Goal: Task Accomplishment & Management: Manage account settings

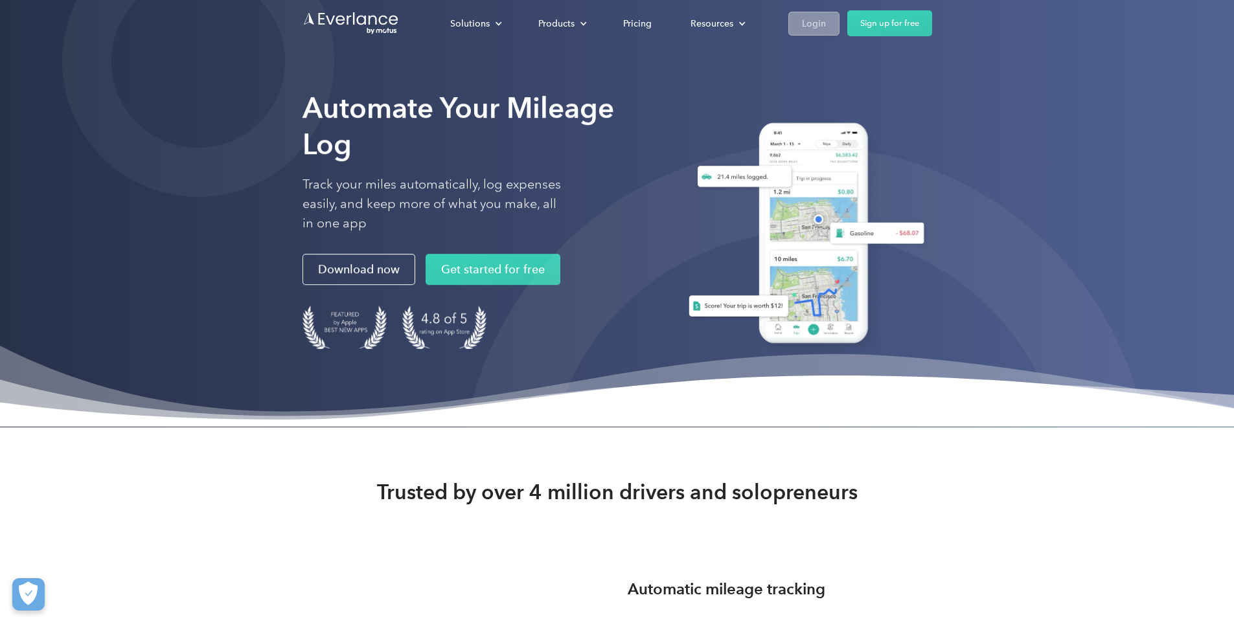
click at [826, 16] on div "Login" at bounding box center [814, 24] width 24 height 16
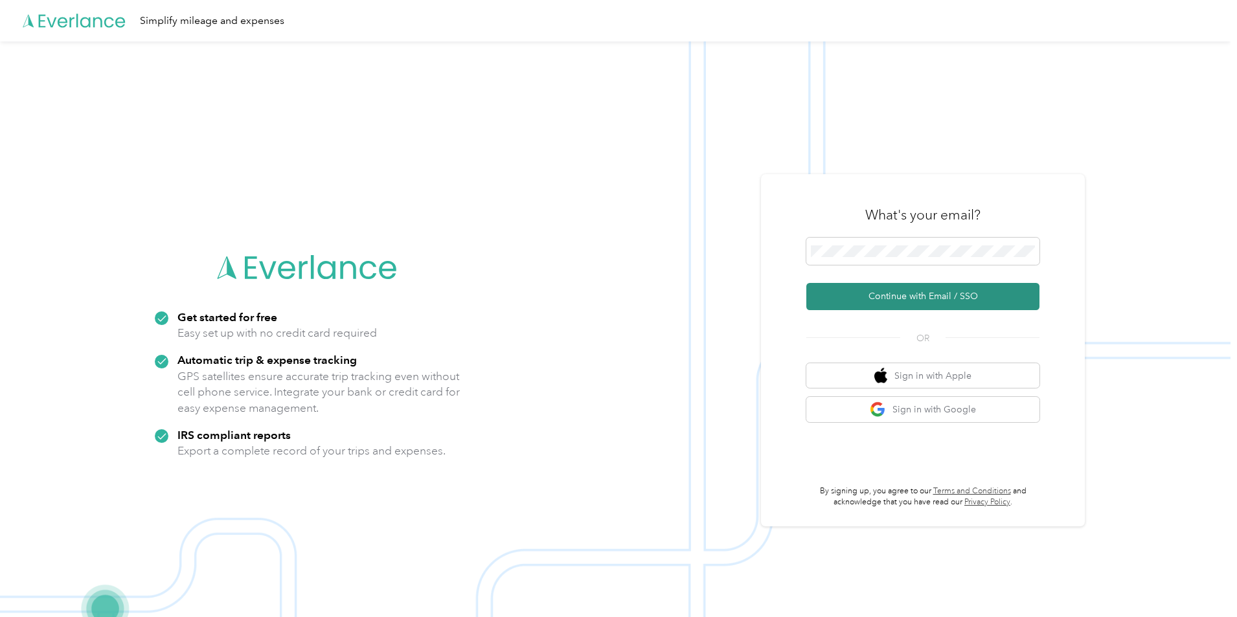
click at [909, 296] on button "Continue with Email / SSO" at bounding box center [922, 296] width 233 height 27
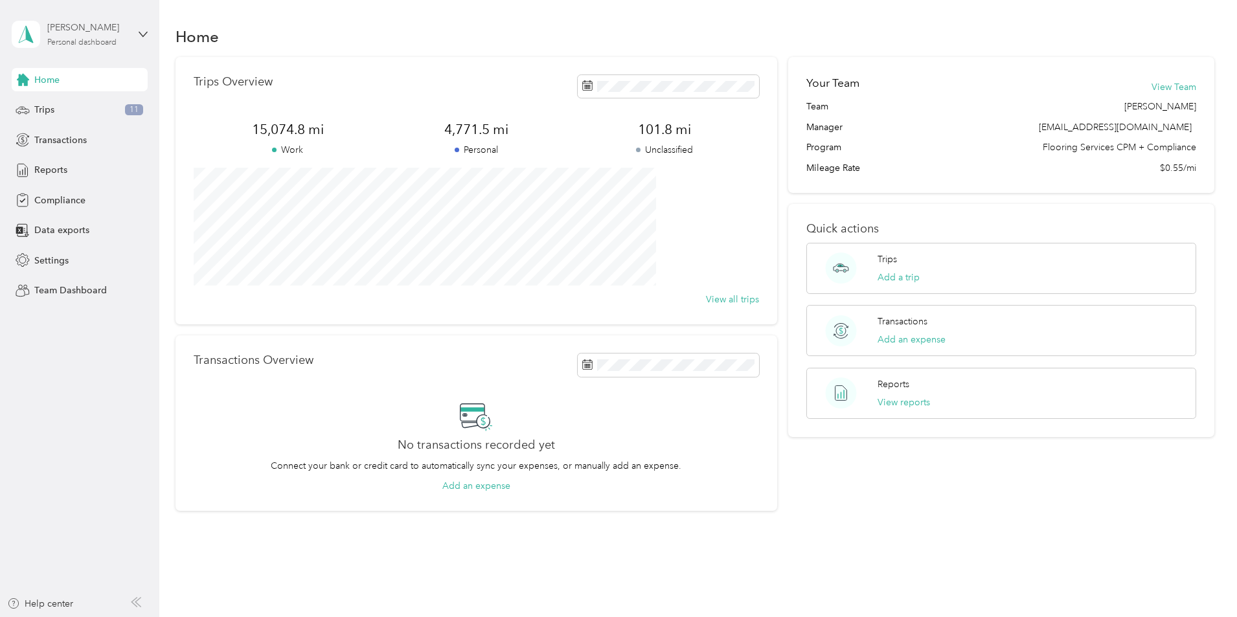
click at [117, 30] on div "[PERSON_NAME]" at bounding box center [87, 28] width 81 height 14
click at [102, 103] on div "Team dashboard" at bounding box center [148, 106] width 255 height 23
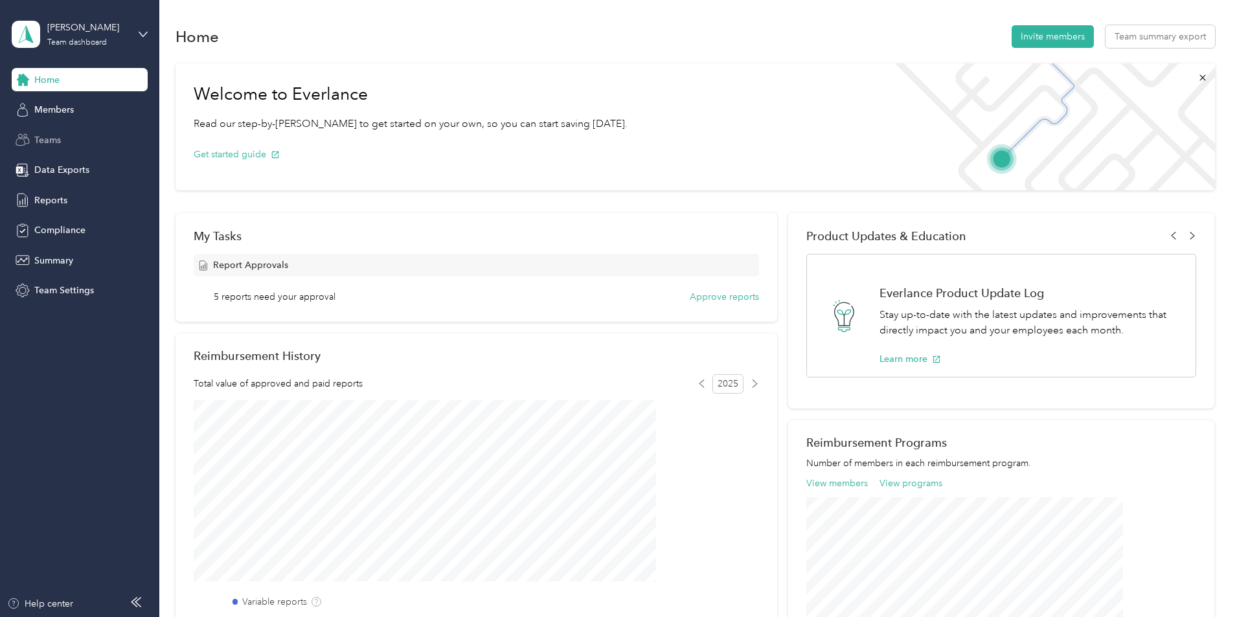
click at [56, 136] on span "Teams" at bounding box center [47, 140] width 27 height 14
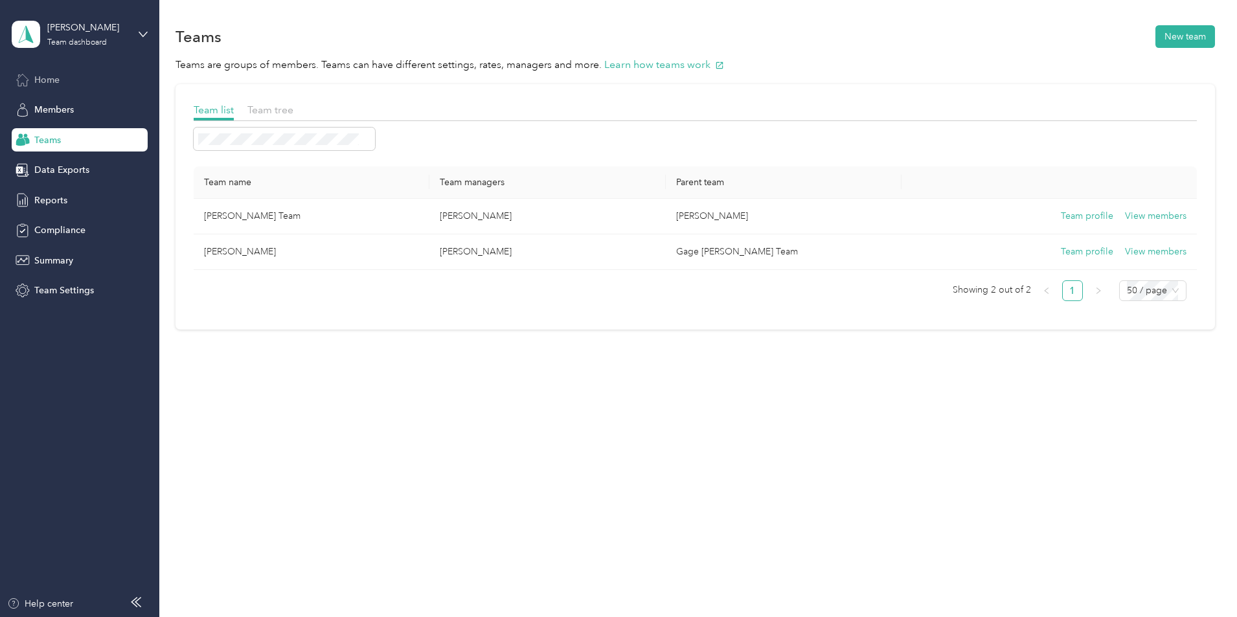
click at [62, 70] on div "Home" at bounding box center [80, 79] width 136 height 23
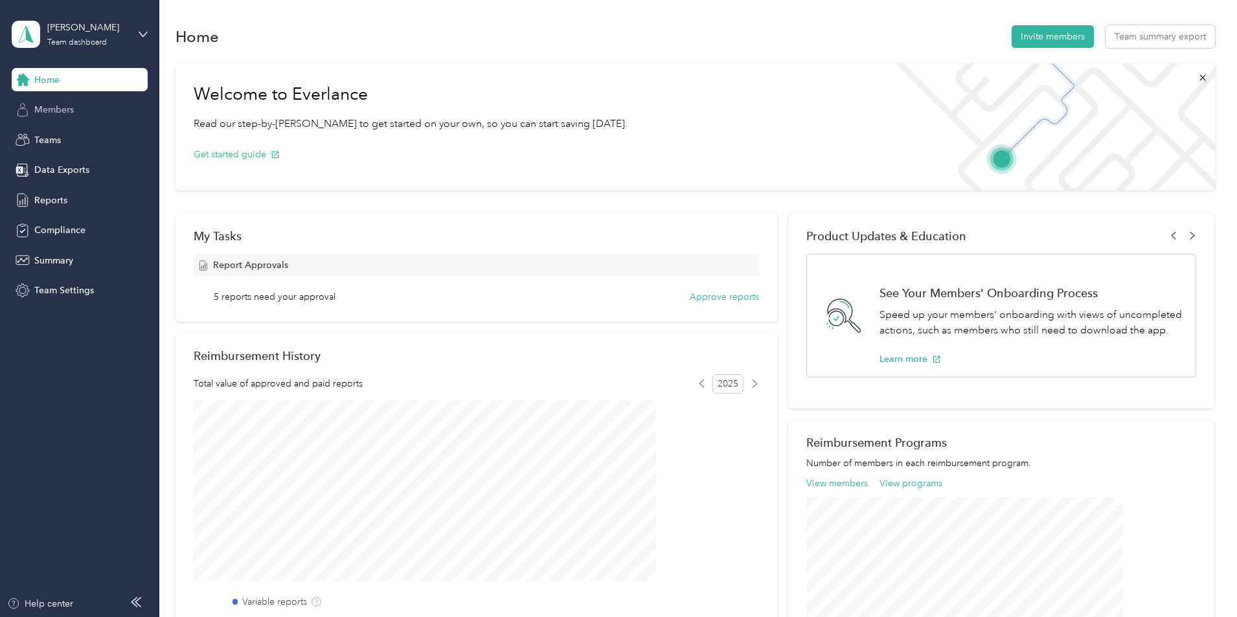
click at [67, 109] on span "Members" at bounding box center [54, 110] width 40 height 14
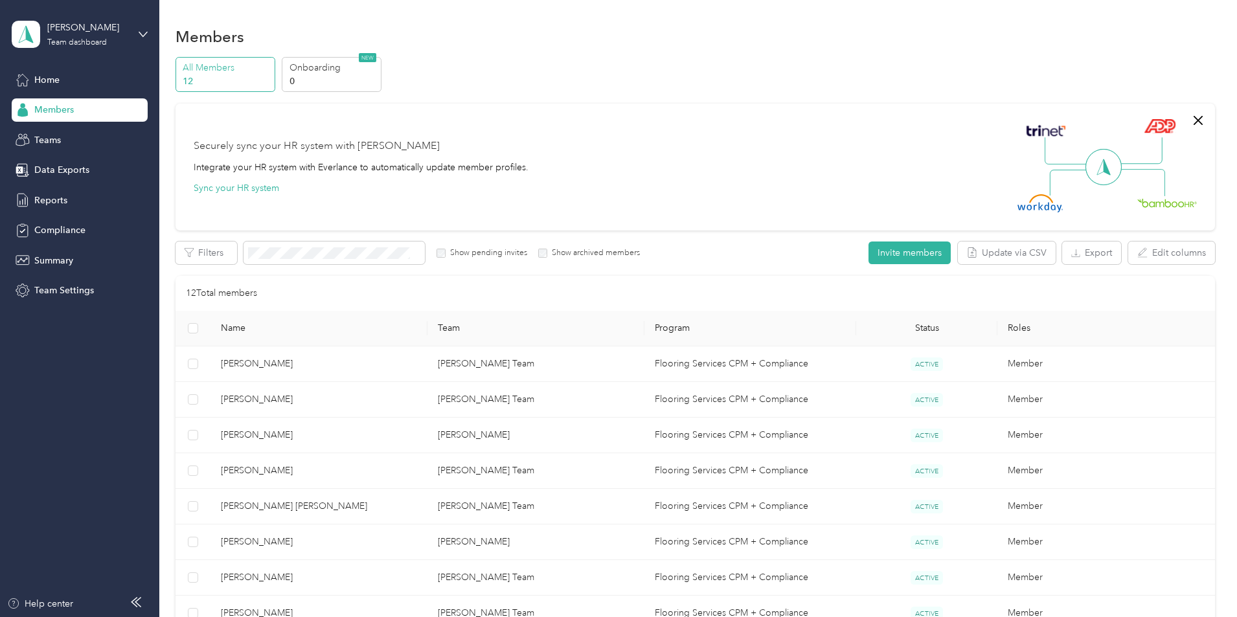
click at [271, 78] on p "12" at bounding box center [227, 81] width 88 height 14
click at [65, 201] on span "Reports" at bounding box center [50, 201] width 33 height 14
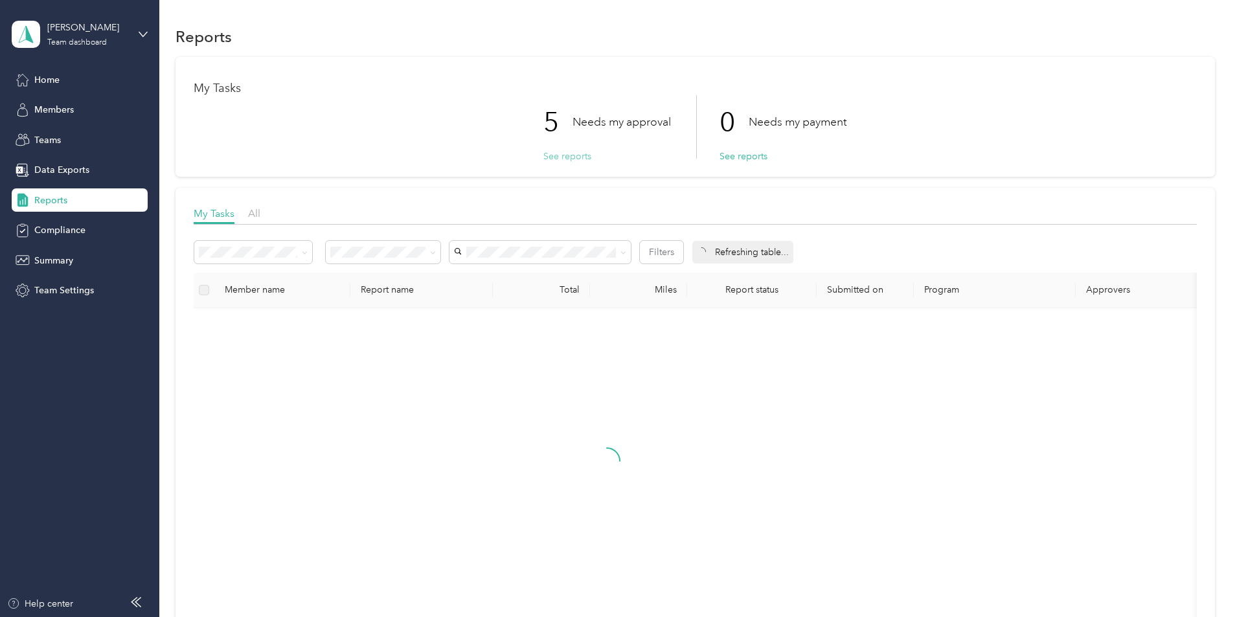
click at [563, 157] on button "See reports" at bounding box center [567, 157] width 48 height 14
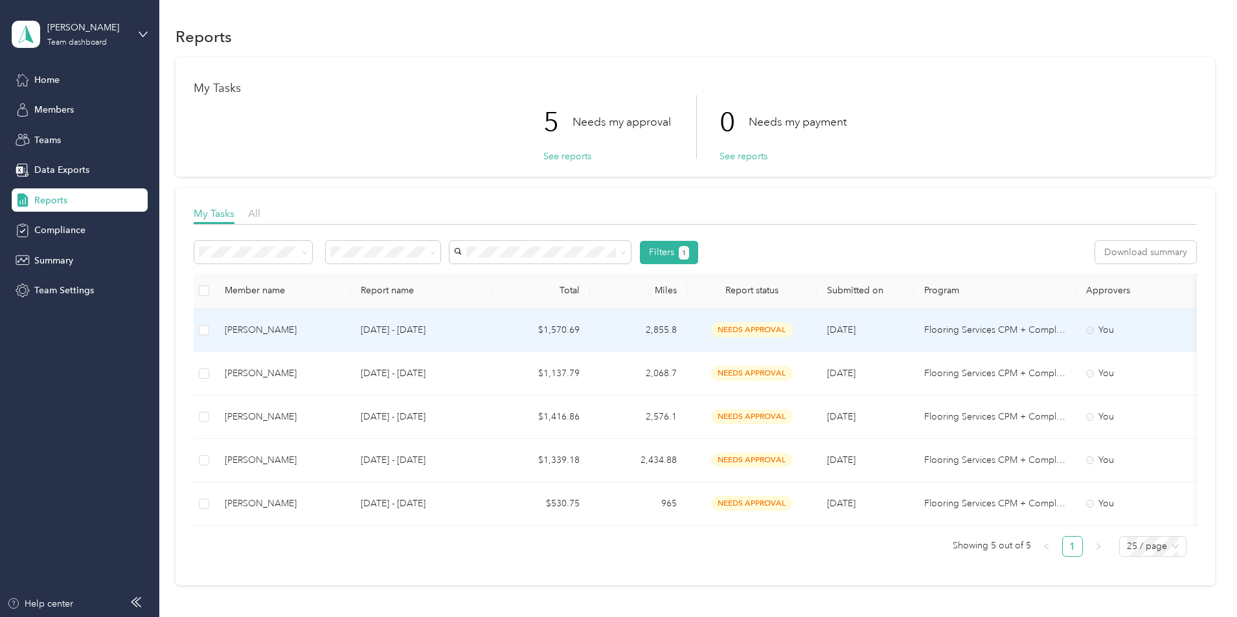
click at [340, 329] on div "Charles J. Vaden" at bounding box center [282, 330] width 115 height 14
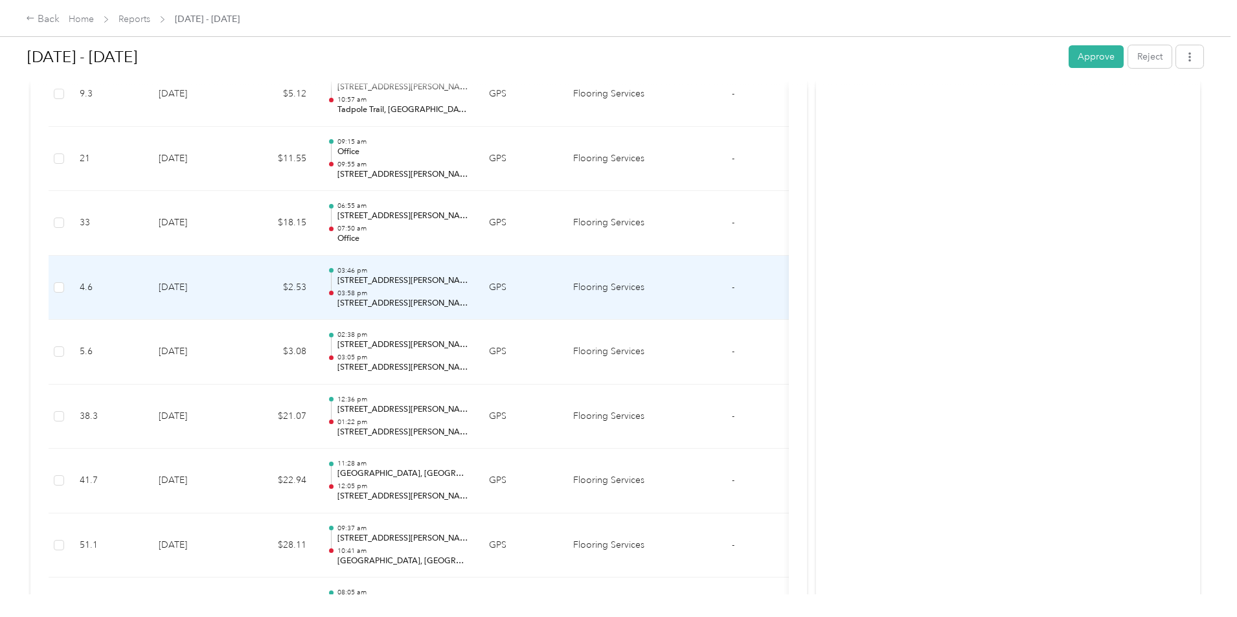
scroll to position [324, 0]
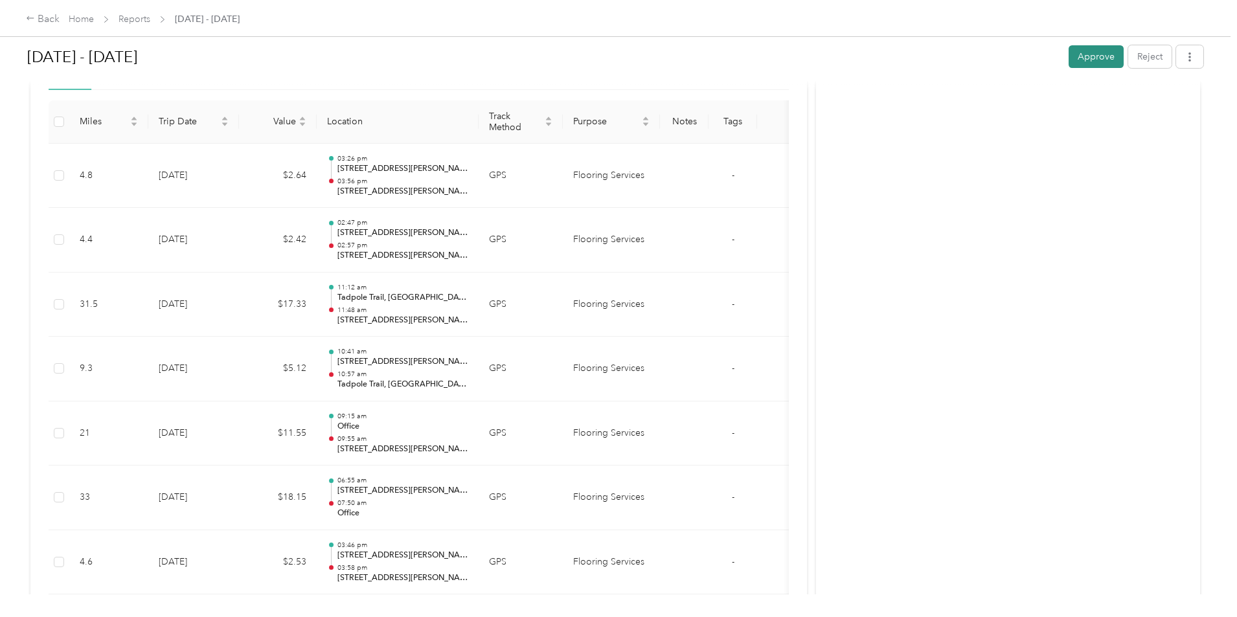
click at [1069, 61] on button "Approve" at bounding box center [1096, 56] width 55 height 23
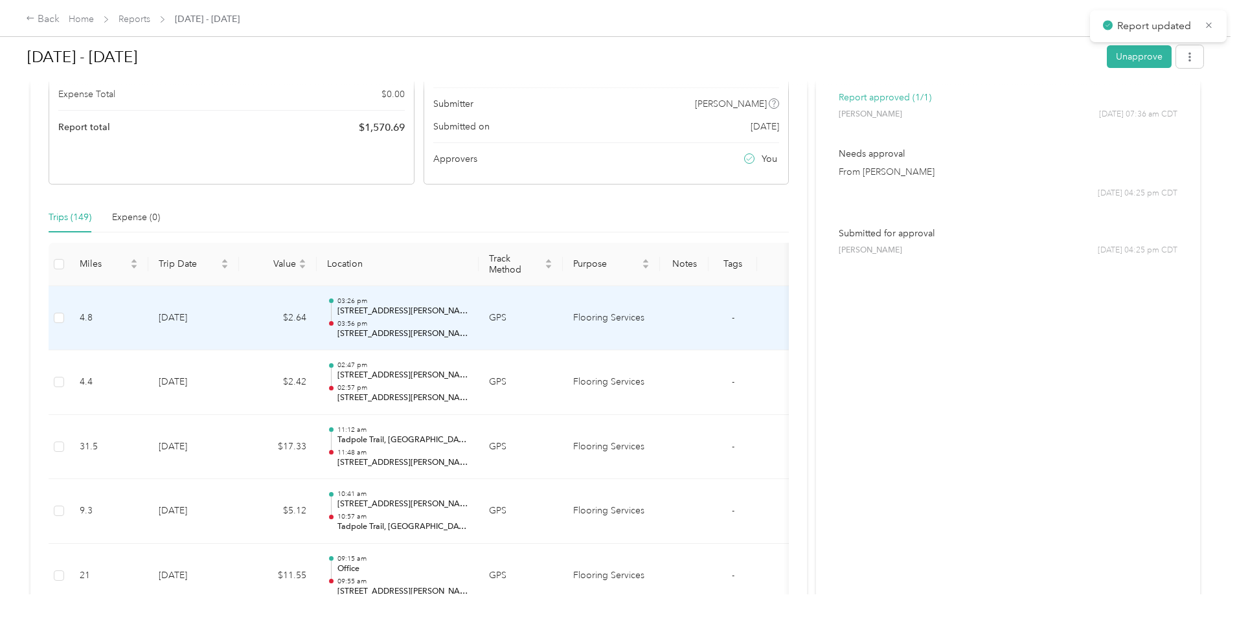
scroll to position [0, 0]
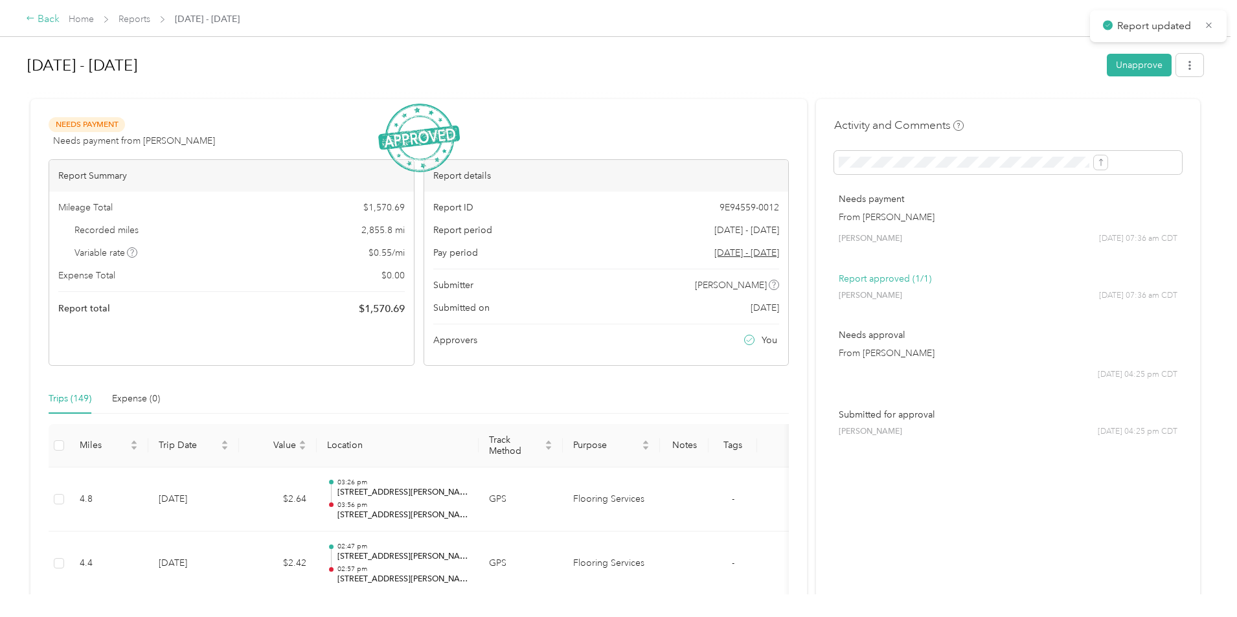
click at [35, 21] on icon at bounding box center [30, 18] width 9 height 9
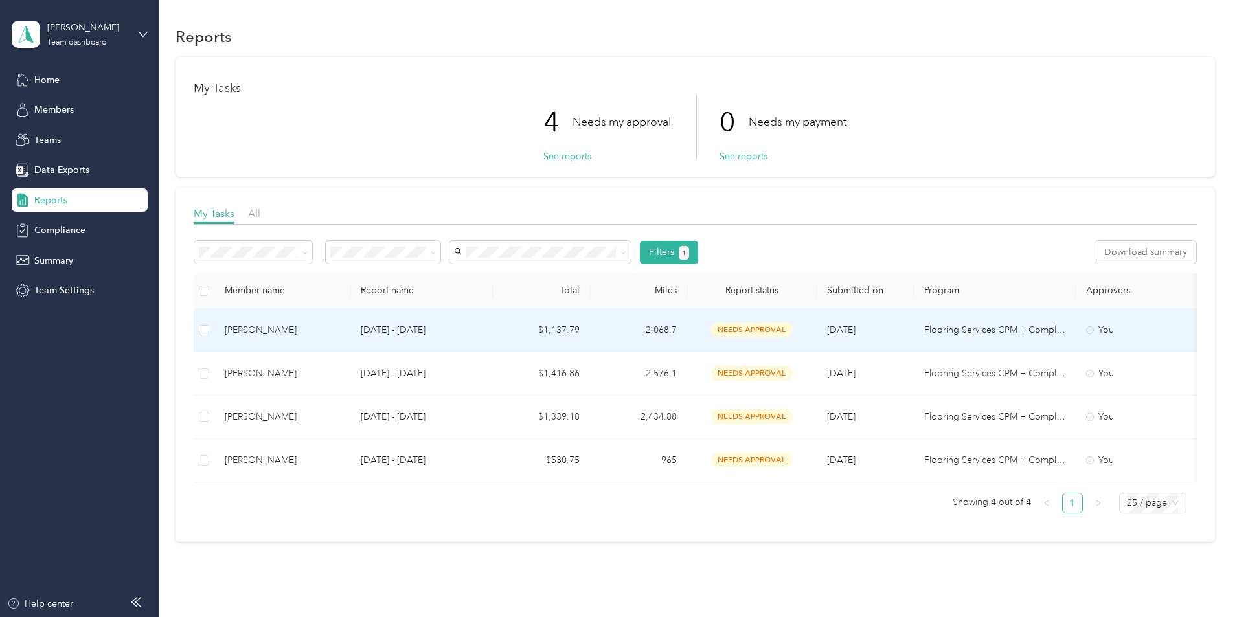
click at [340, 328] on div "Kristopher M. Koller" at bounding box center [282, 330] width 115 height 14
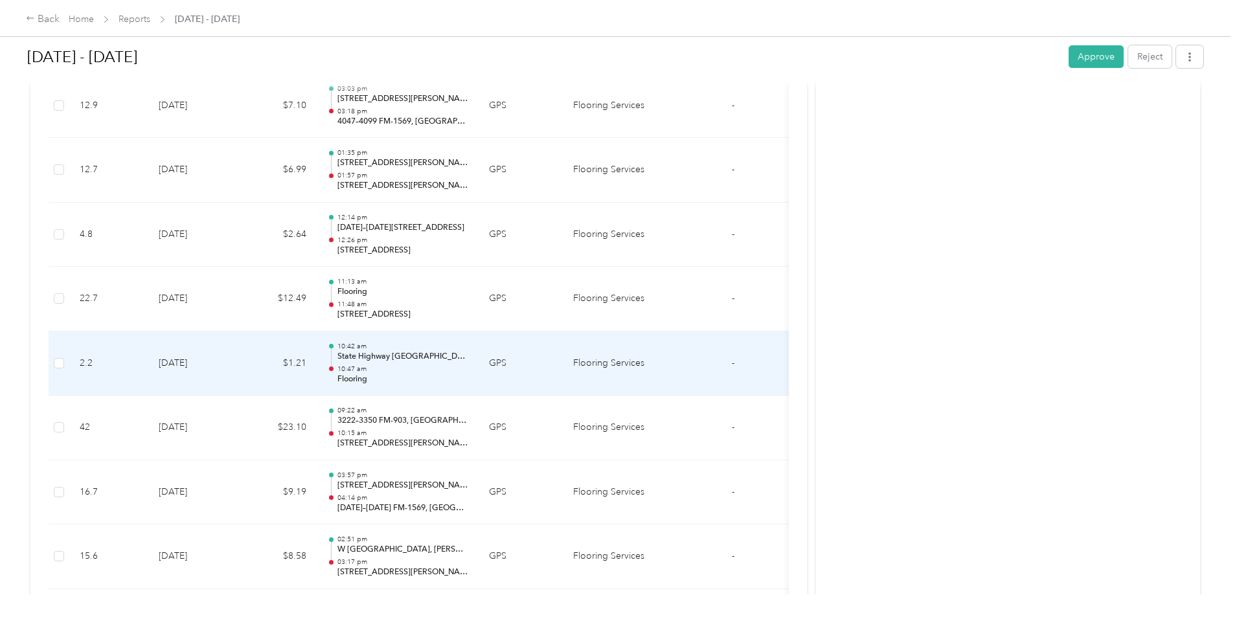
scroll to position [194, 0]
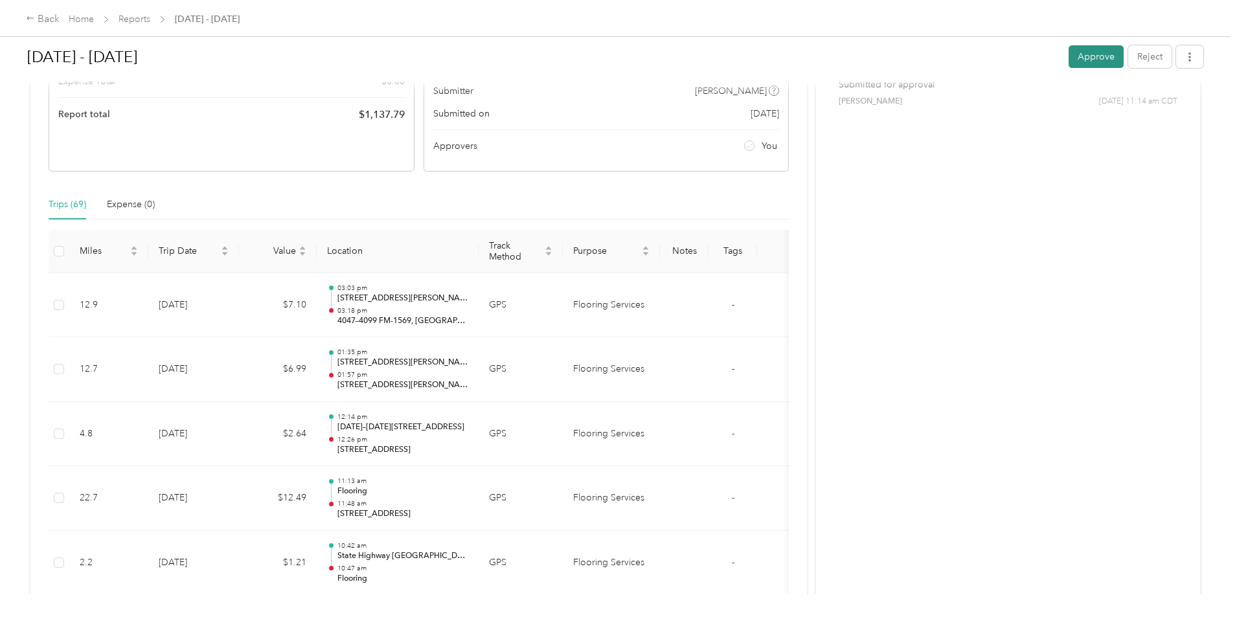
click at [1069, 59] on button "Approve" at bounding box center [1096, 56] width 55 height 23
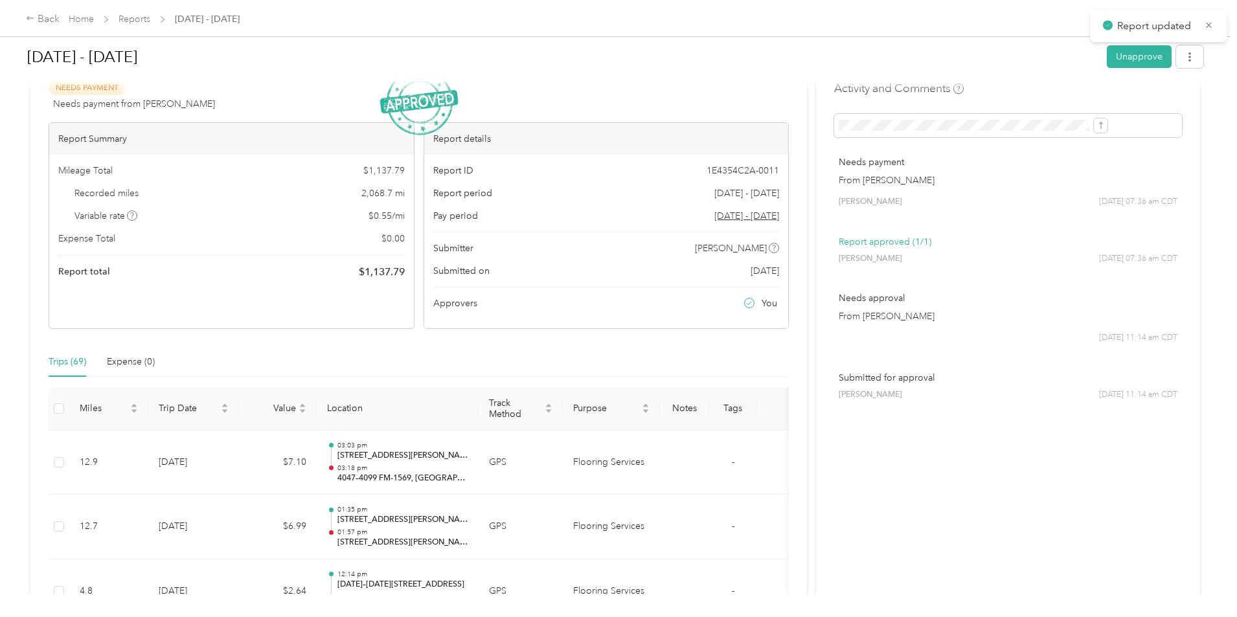
scroll to position [0, 0]
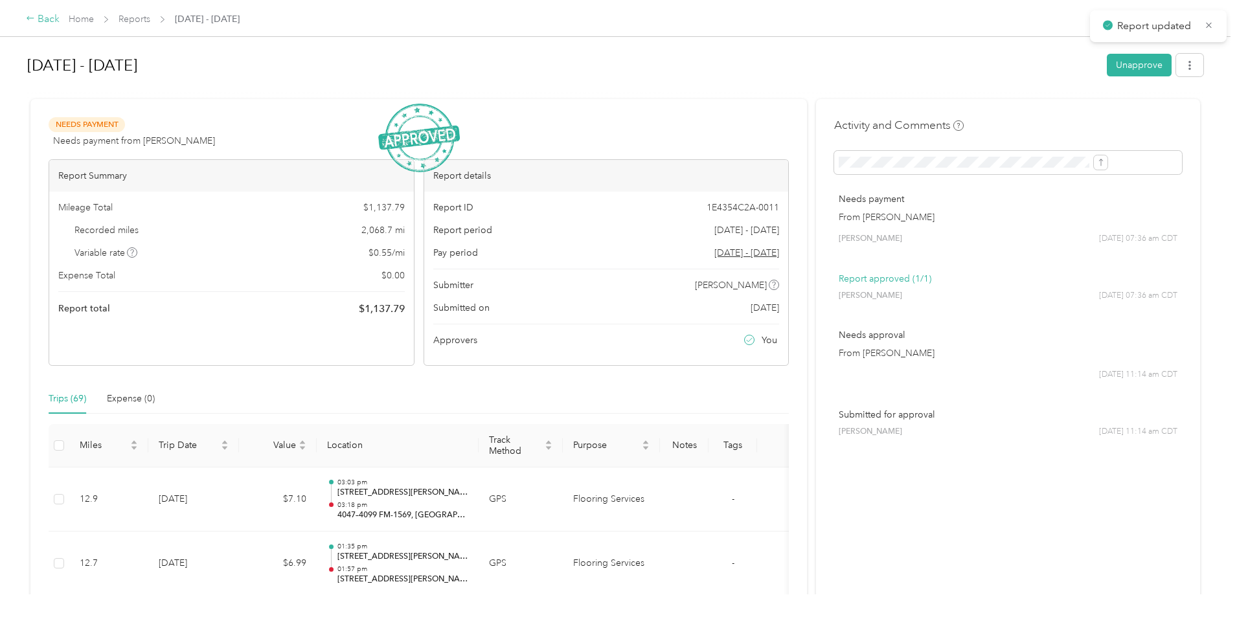
click at [35, 21] on icon at bounding box center [30, 18] width 9 height 9
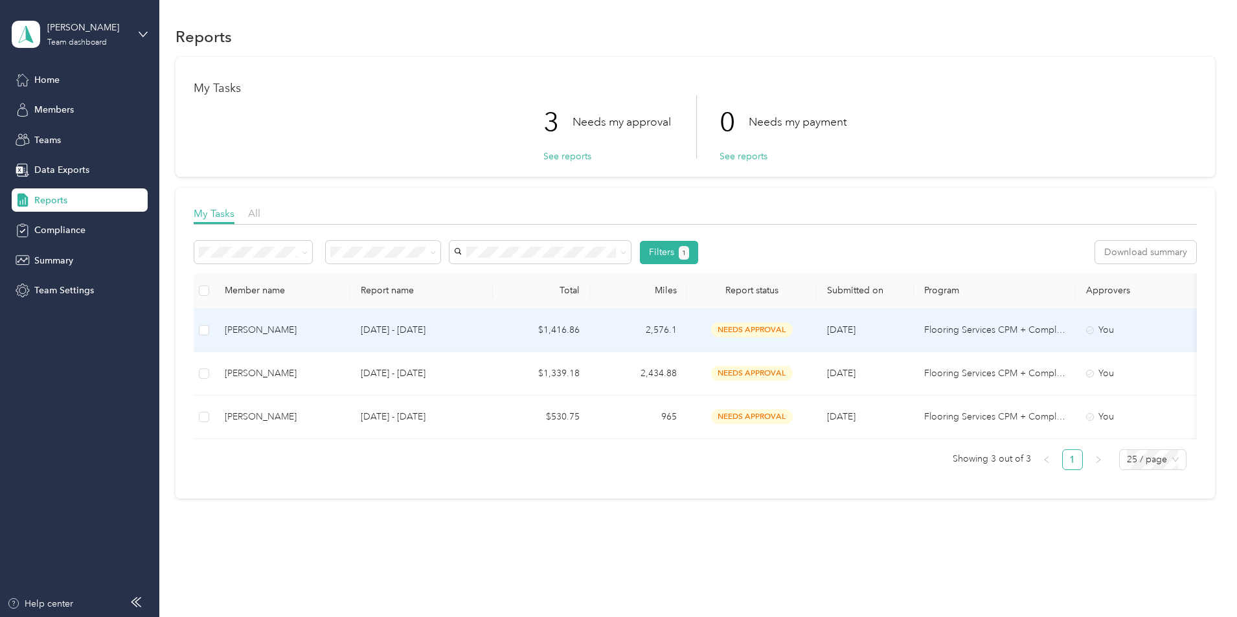
click at [340, 326] on div "Buddy W. Holt" at bounding box center [282, 330] width 115 height 14
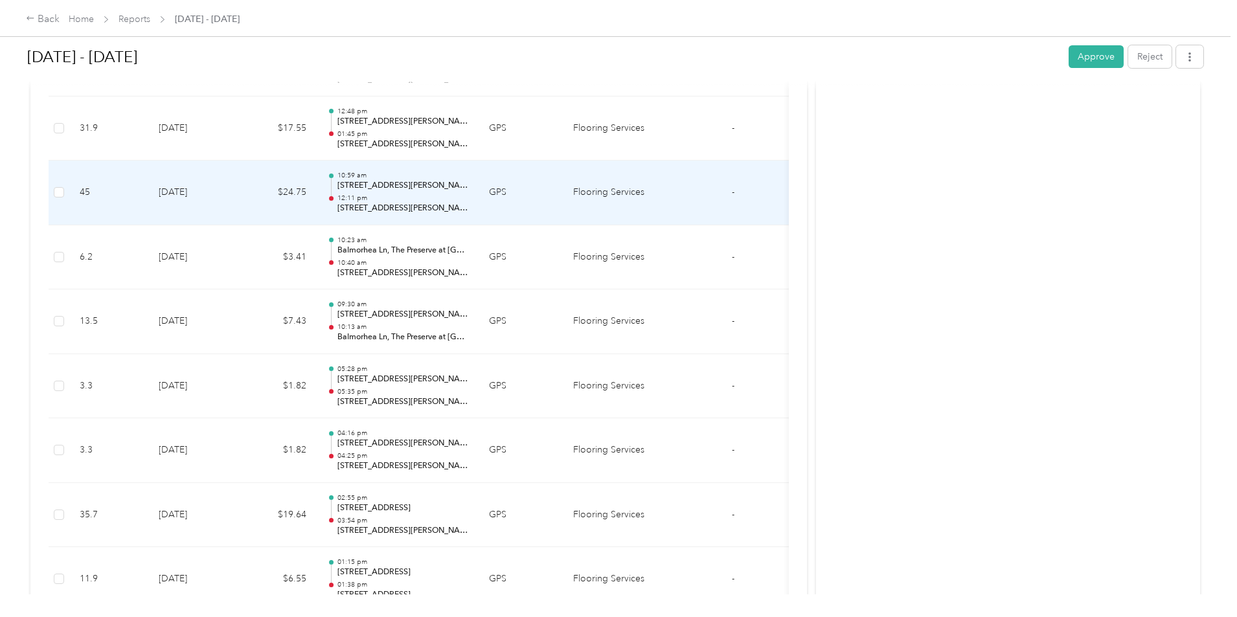
scroll to position [907, 0]
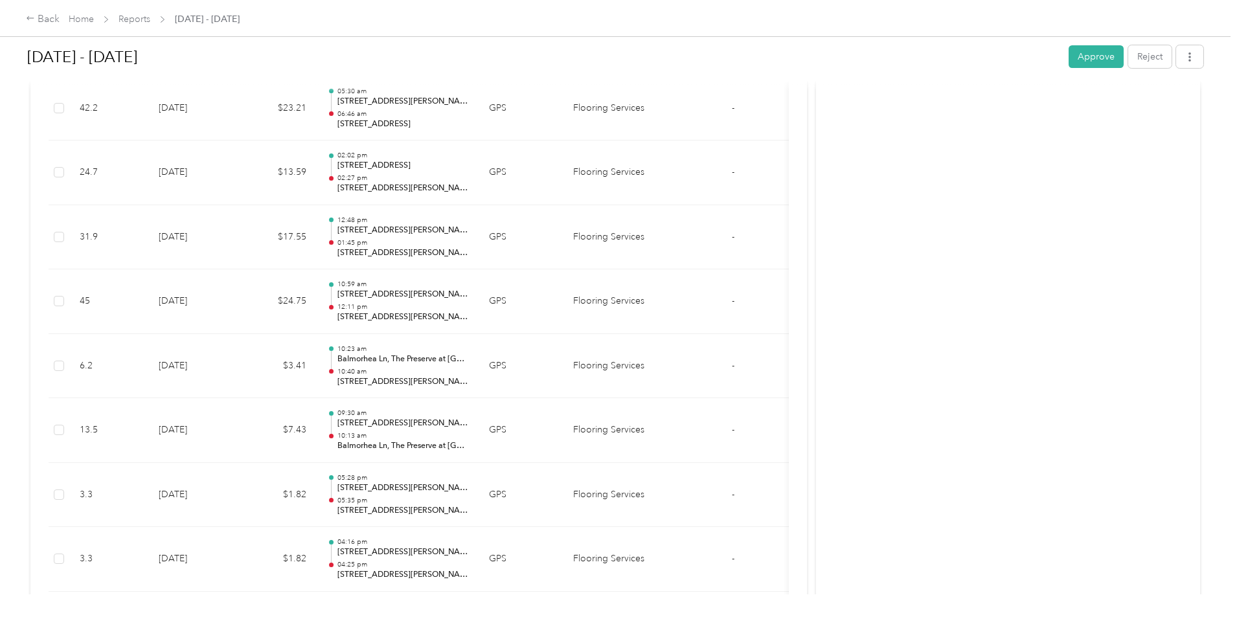
drag, startPoint x: 992, startPoint y: 55, endPoint x: 982, endPoint y: 59, distance: 10.5
click at [1069, 57] on button "Approve" at bounding box center [1096, 56] width 55 height 23
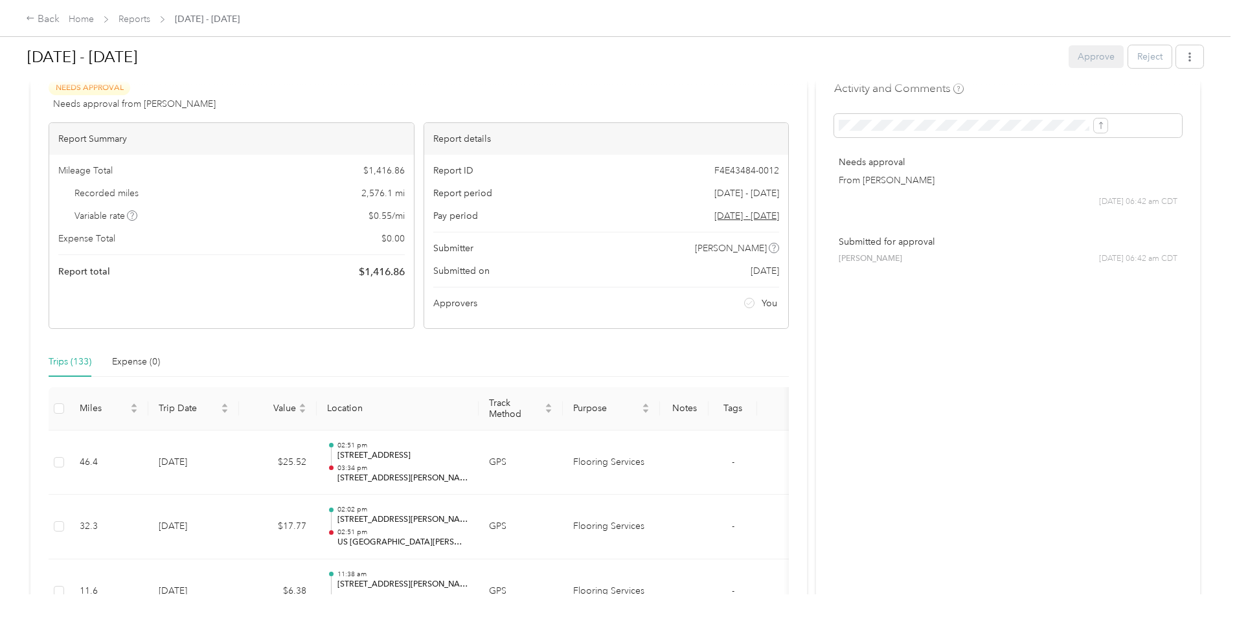
scroll to position [0, 0]
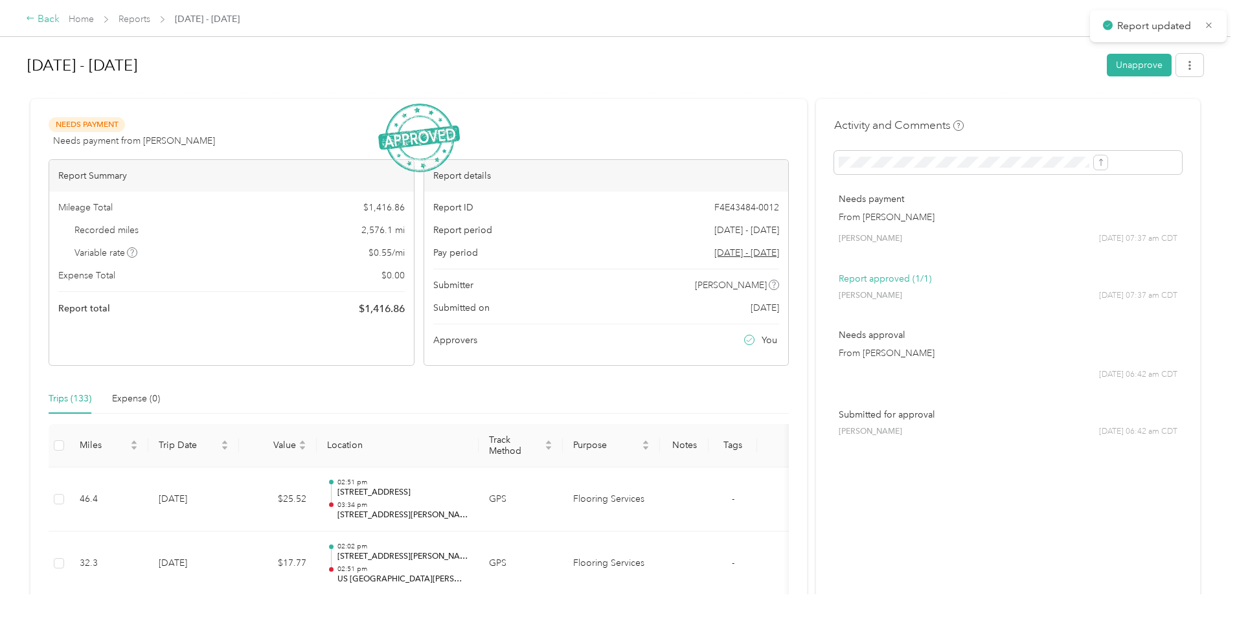
click at [60, 21] on div "Back" at bounding box center [43, 20] width 34 height 16
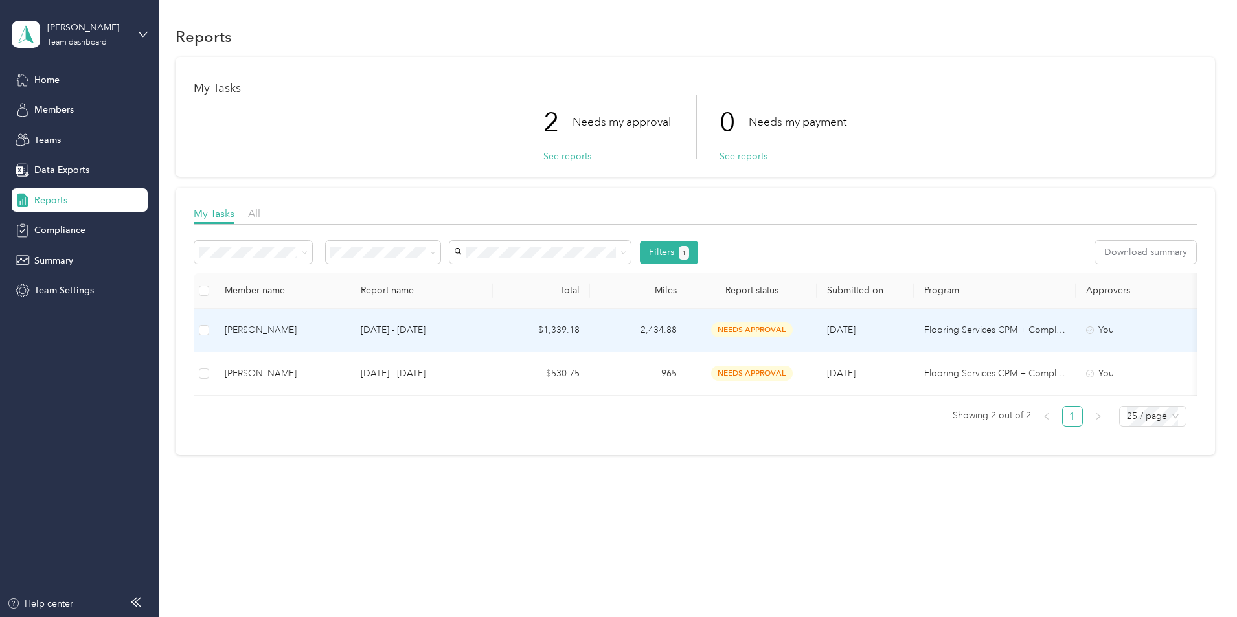
click at [340, 331] on div "Jose M. Cervantes" at bounding box center [282, 330] width 115 height 14
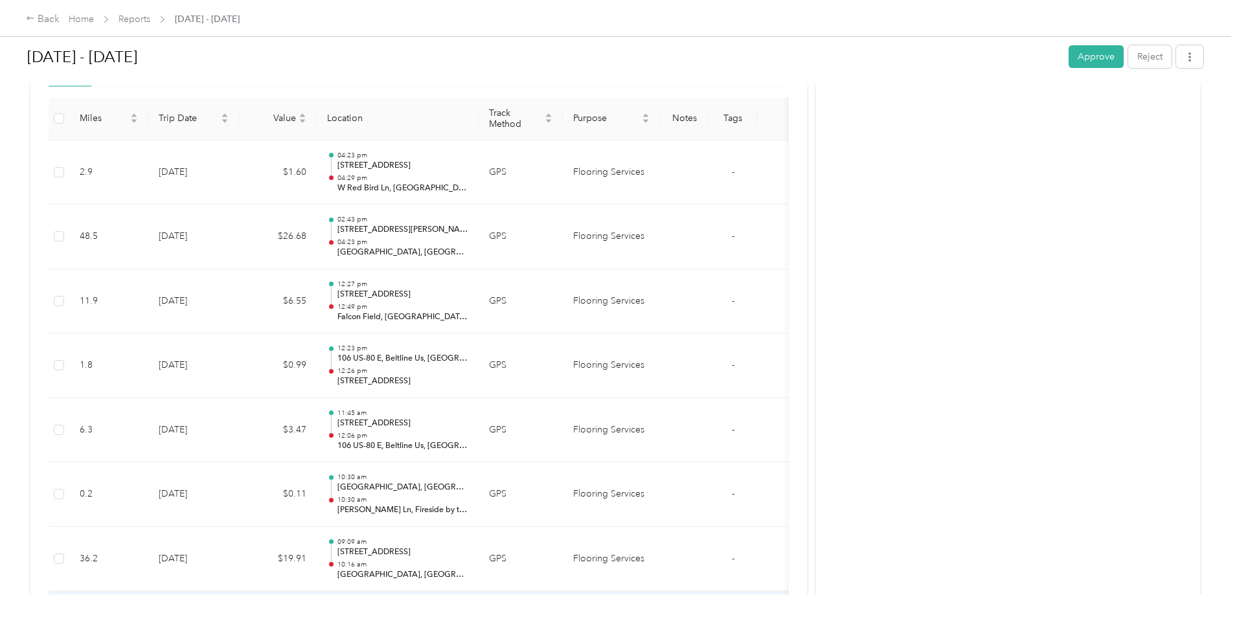
scroll to position [324, 0]
click at [1069, 58] on button "Approve" at bounding box center [1096, 56] width 55 height 23
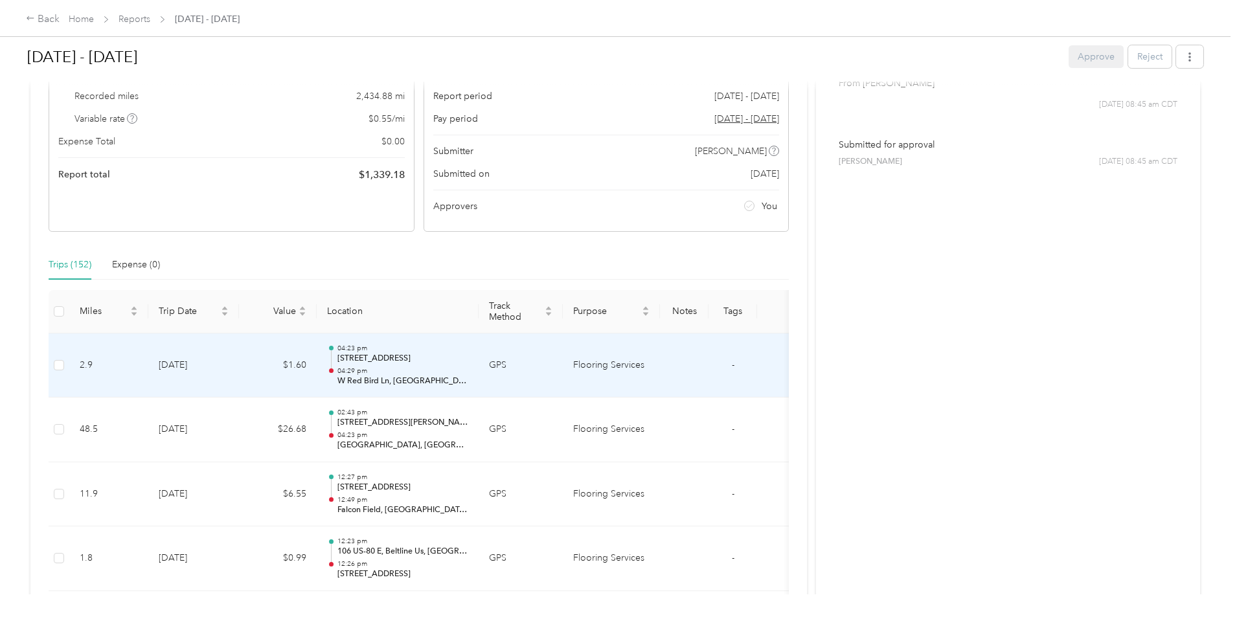
scroll to position [0, 0]
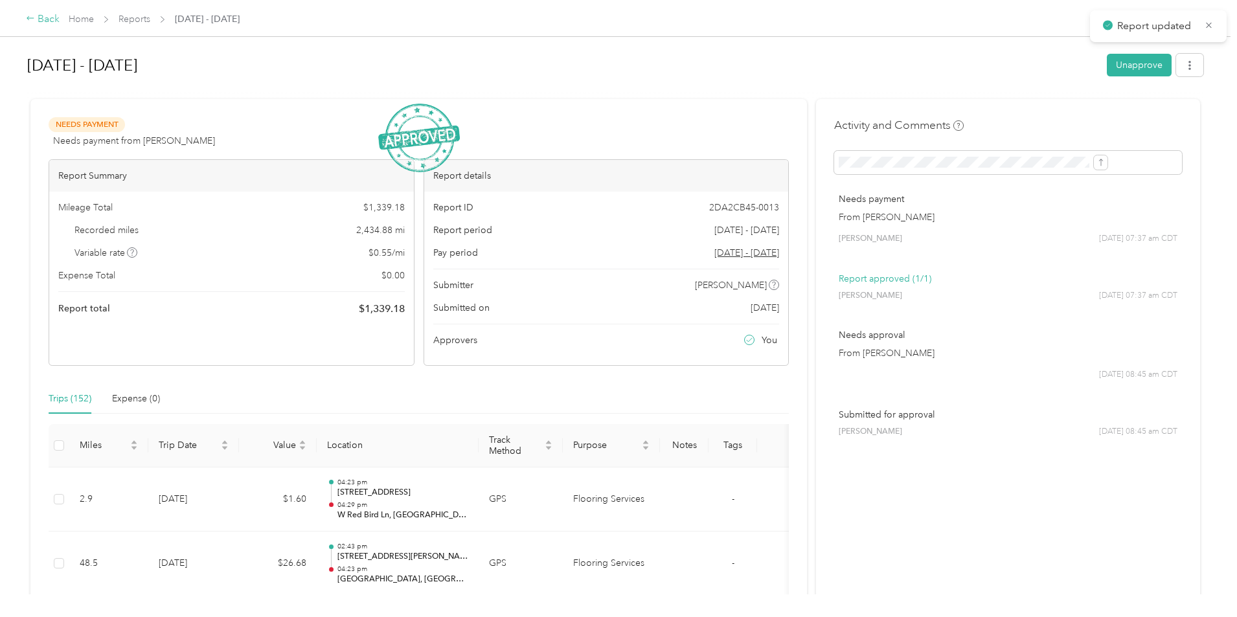
click at [34, 19] on icon at bounding box center [30, 18] width 7 height 4
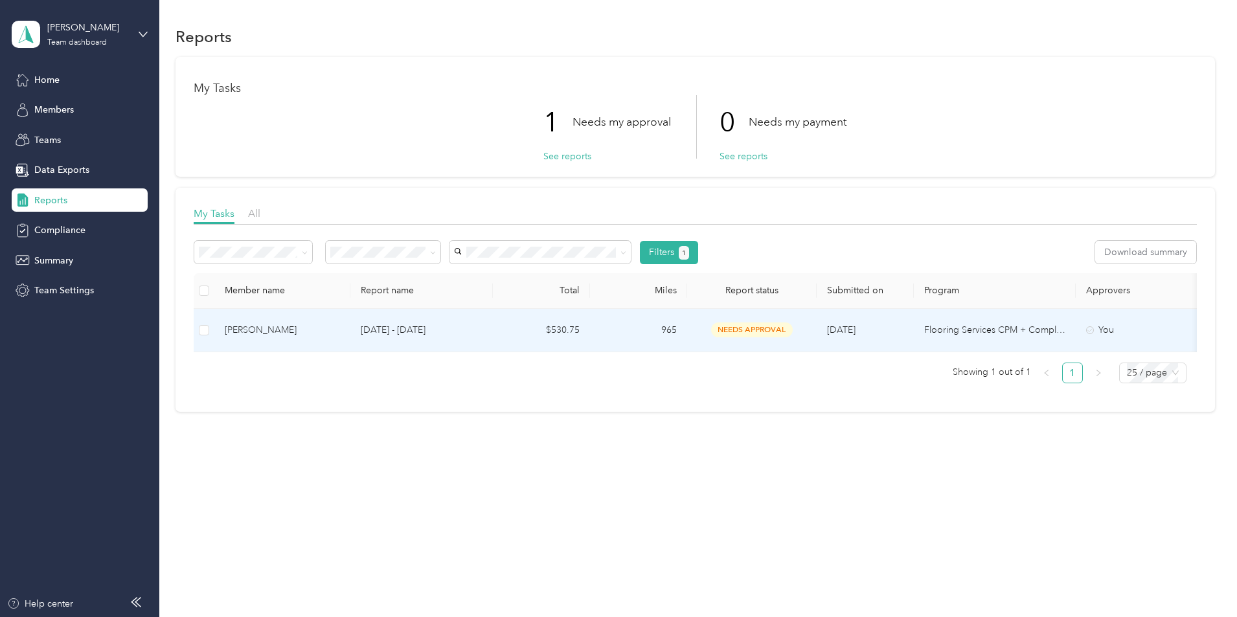
click at [340, 332] on div "Kevin E. Koller" at bounding box center [282, 330] width 115 height 14
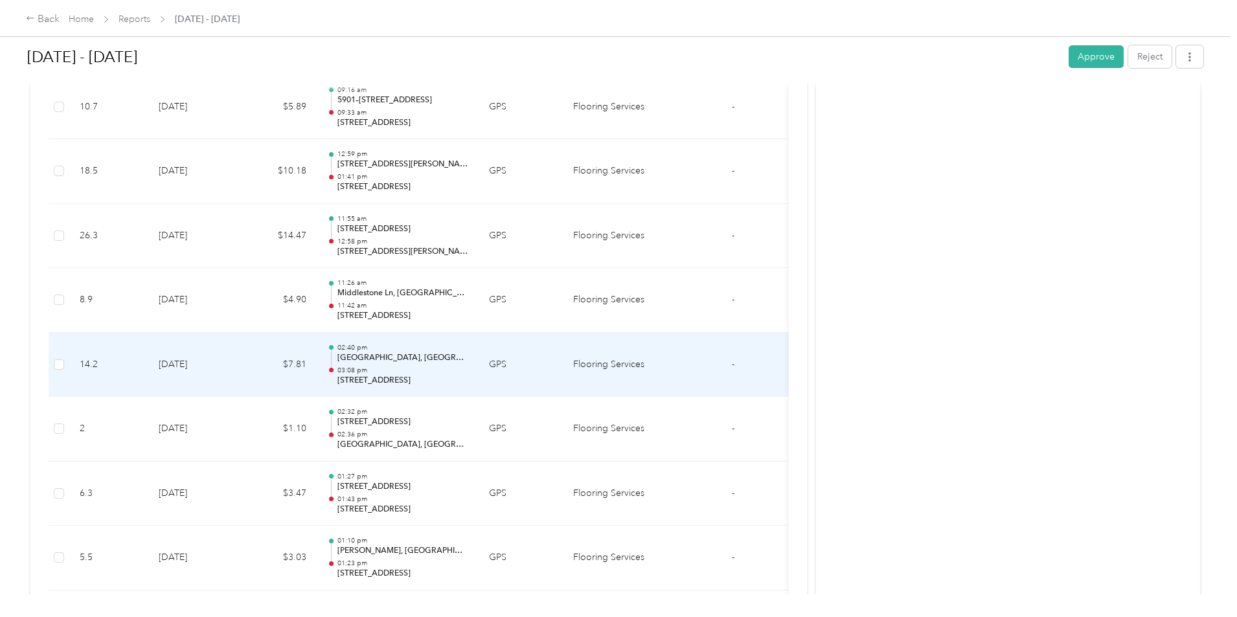
scroll to position [777, 0]
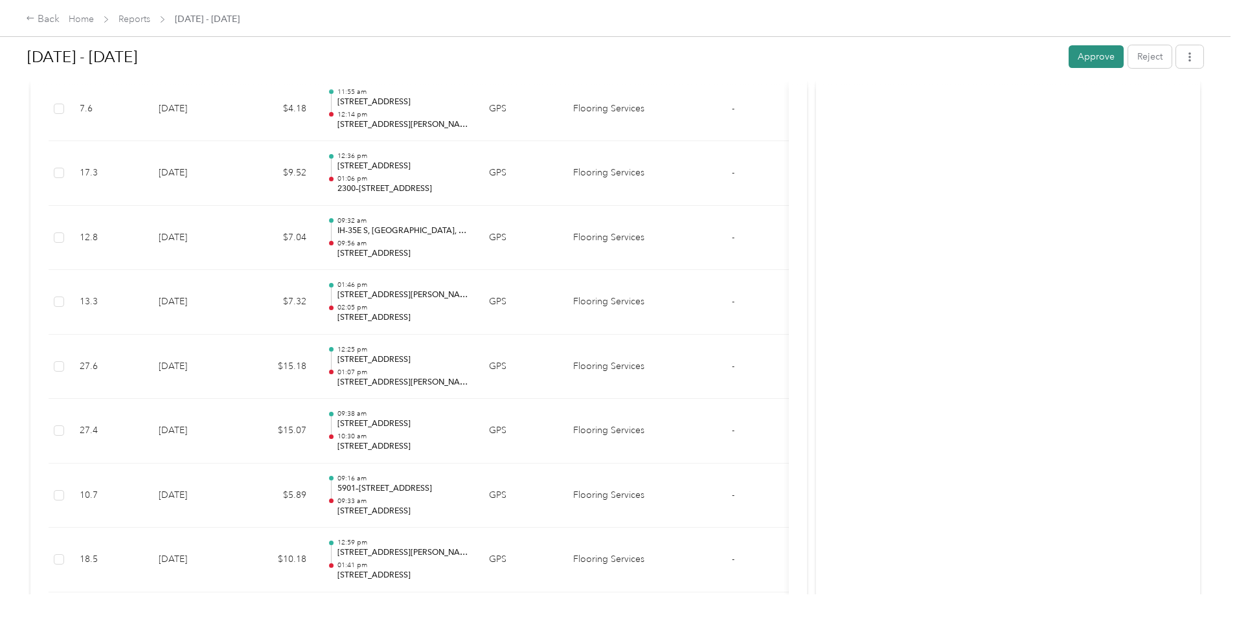
click at [1069, 56] on button "Approve" at bounding box center [1096, 56] width 55 height 23
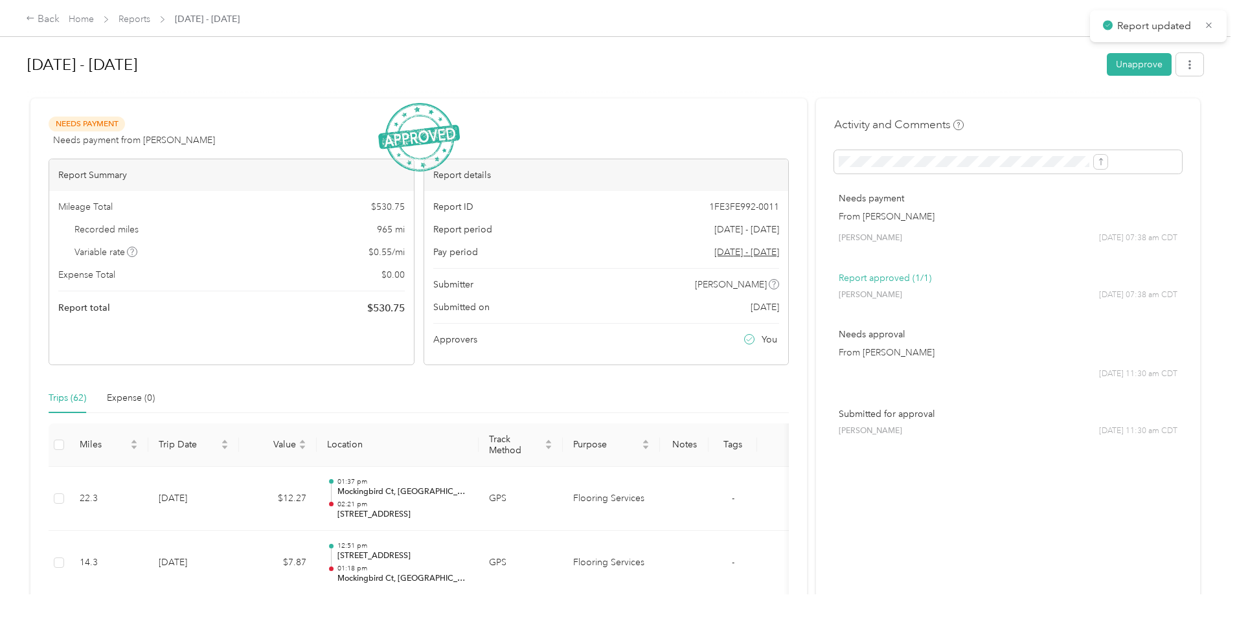
scroll to position [0, 0]
click at [60, 20] on div "Back" at bounding box center [43, 20] width 34 height 16
